Goal: Information Seeking & Learning: Learn about a topic

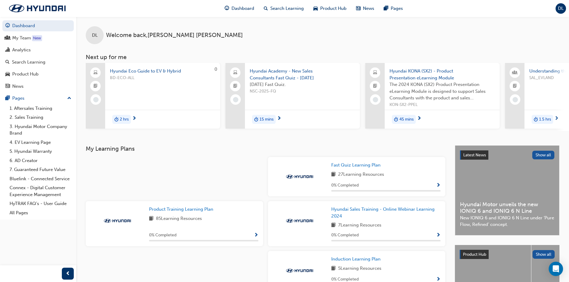
click at [560, 7] on span "DL" at bounding box center [561, 8] width 6 height 7
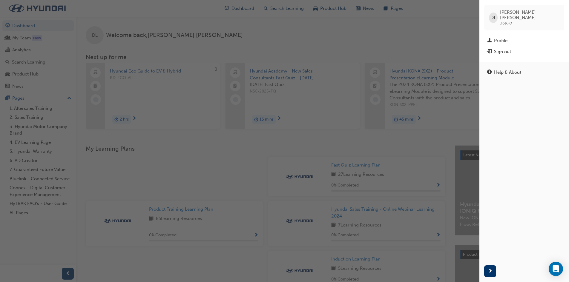
click at [403, 148] on div "button" at bounding box center [240, 141] width 480 height 282
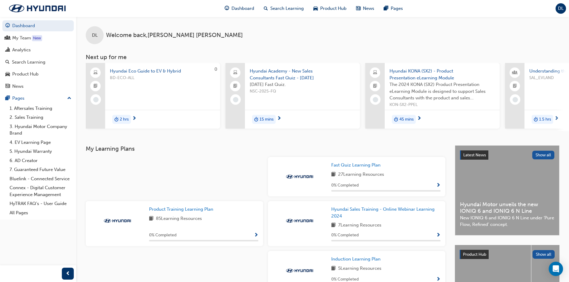
click at [136, 71] on span "Hyundai Eco Guide to EV & Hybrid" at bounding box center [163, 71] width 106 height 7
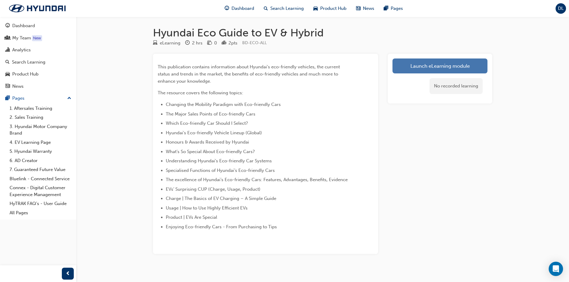
click at [441, 68] on link "Launch eLearning module" at bounding box center [440, 66] width 95 height 15
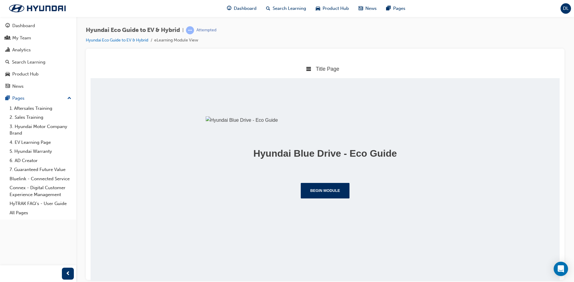
scroll to position [44, 0]
click at [318, 198] on button "Begin Module" at bounding box center [325, 191] width 49 height 16
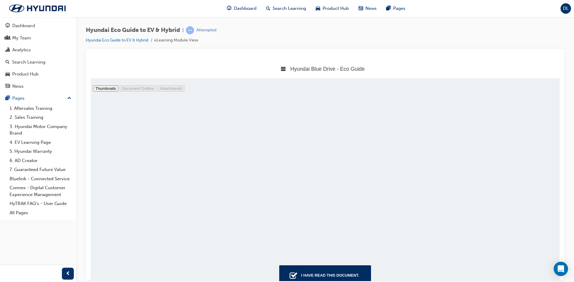
scroll to position [0, 0]
type input "2"
select select "page-fit"
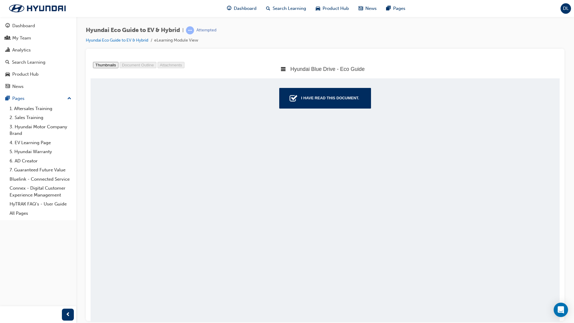
scroll to position [3584, 0]
drag, startPoint x: 280, startPoint y: 197, endPoint x: 356, endPoint y: 193, distance: 76.0
type input "9"
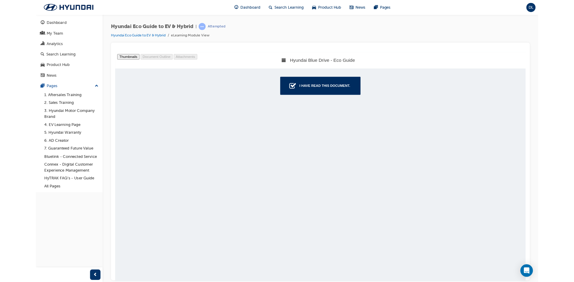
scroll to position [7168, 0]
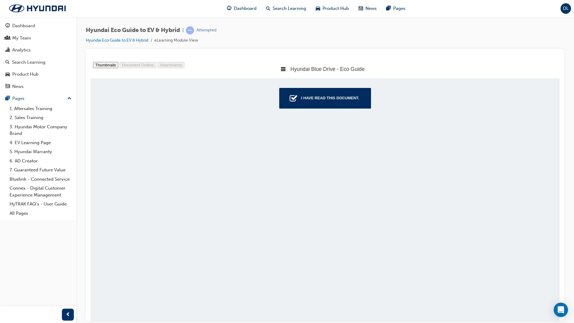
select select "auto"
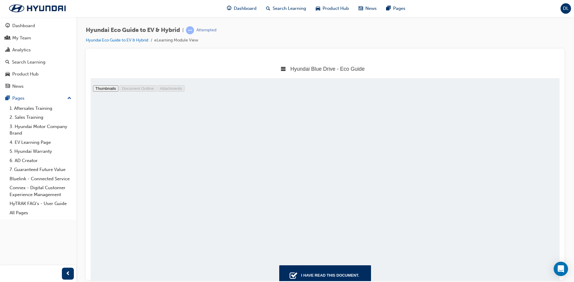
scroll to position [229, 474]
type input "6"
select select "page-fit"
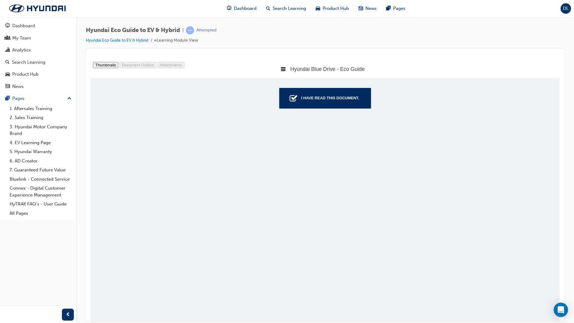
scroll to position [6272, 0]
type input "7"
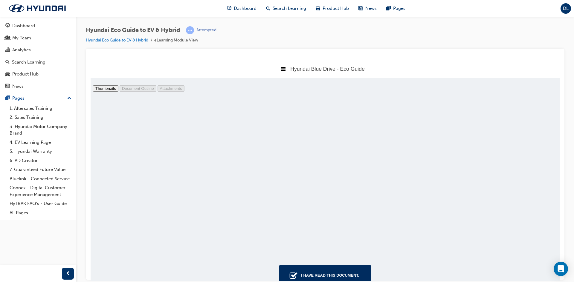
scroll to position [1022, 0]
click at [476, 71] on div "Hyundai Blue Drive - Eco Guide" at bounding box center [325, 68] width 469 height 19
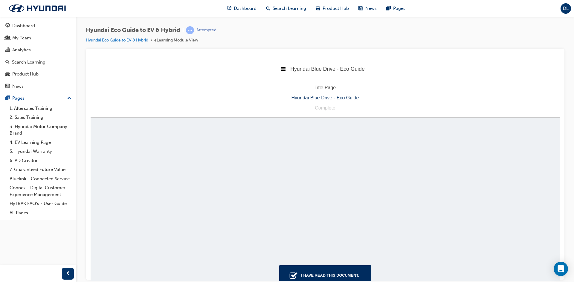
click at [422, 75] on div "Hyundai Blue Drive - Eco Guide" at bounding box center [325, 68] width 469 height 19
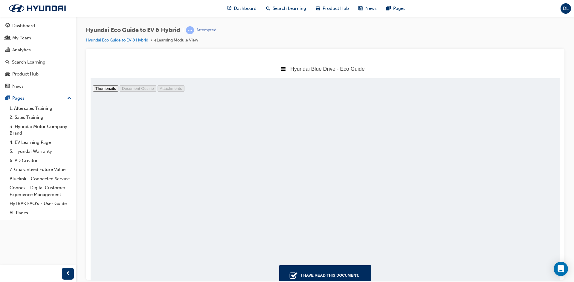
select select "page-fit"
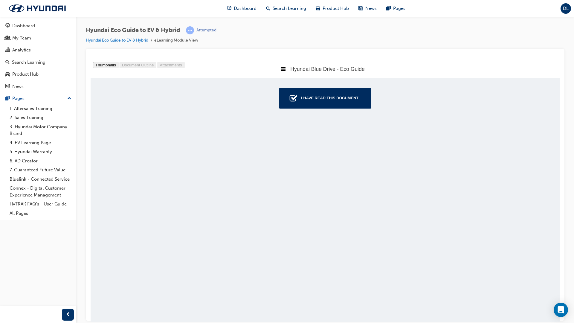
scroll to position [9856, 0]
drag, startPoint x: 412, startPoint y: 147, endPoint x: 425, endPoint y: 147, distance: 12.3
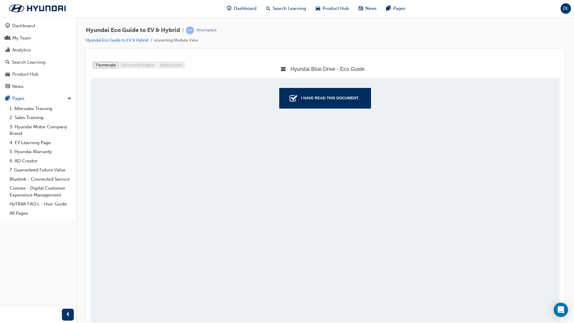
scroll to position [28673, 0]
type input "34"
select select "auto"
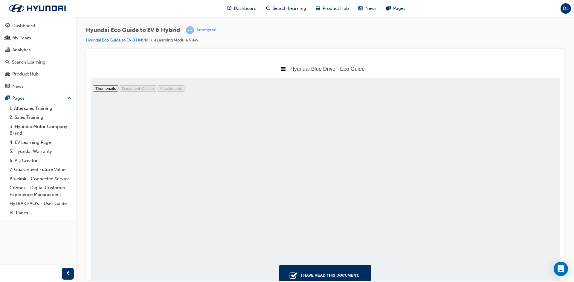
scroll to position [229, 474]
